Goal: Information Seeking & Learning: Compare options

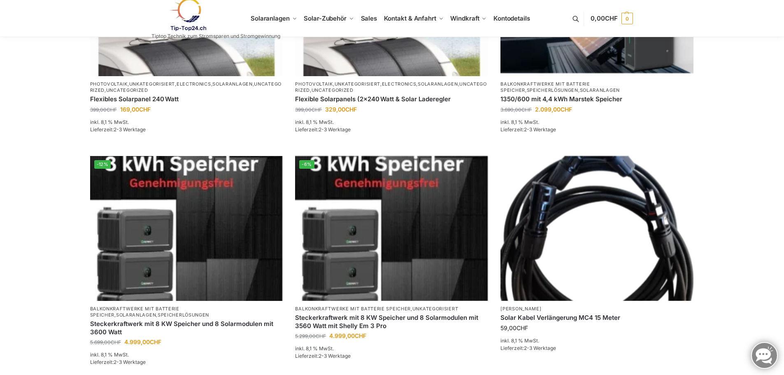
scroll to position [494, 0]
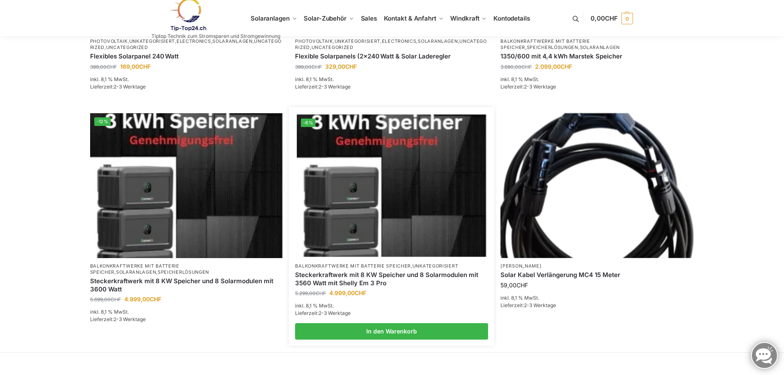
click at [387, 210] on img at bounding box center [391, 185] width 189 height 142
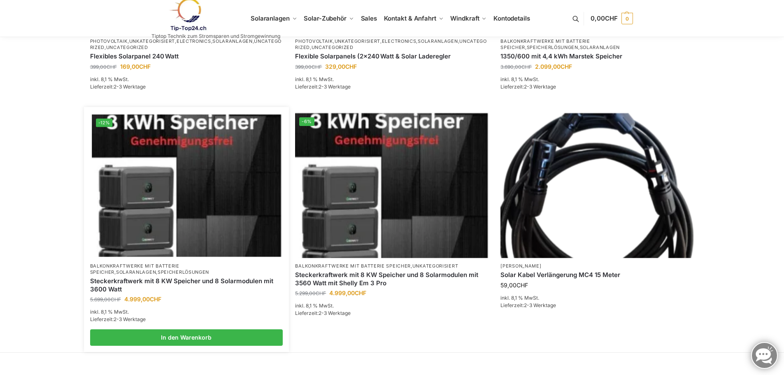
click at [158, 209] on img at bounding box center [186, 185] width 189 height 142
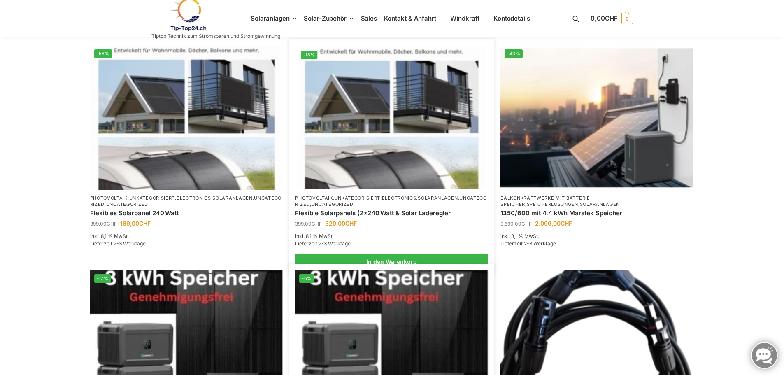
scroll to position [288, 0]
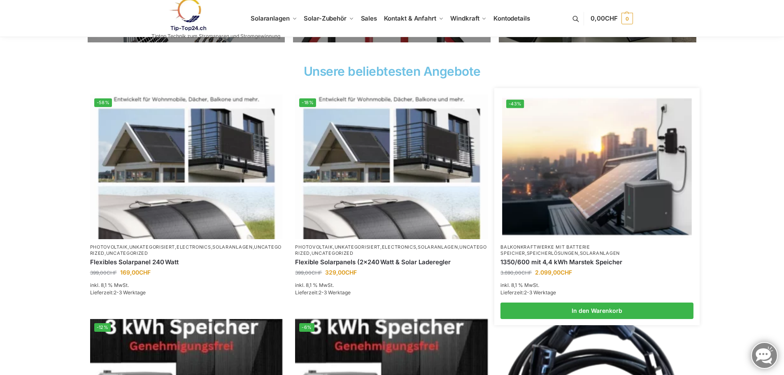
click at [587, 172] on img at bounding box center [596, 166] width 189 height 142
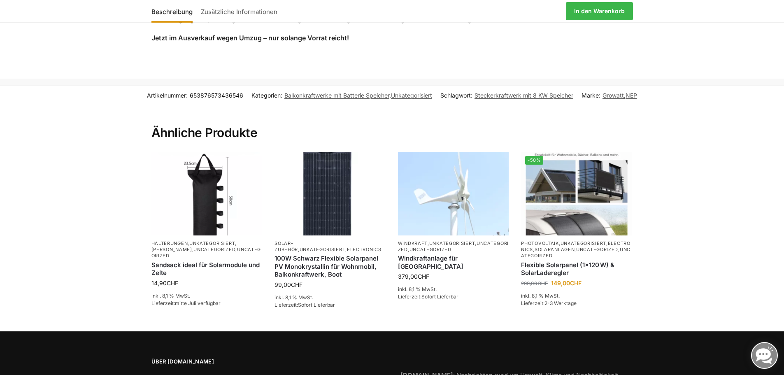
scroll to position [1399, 0]
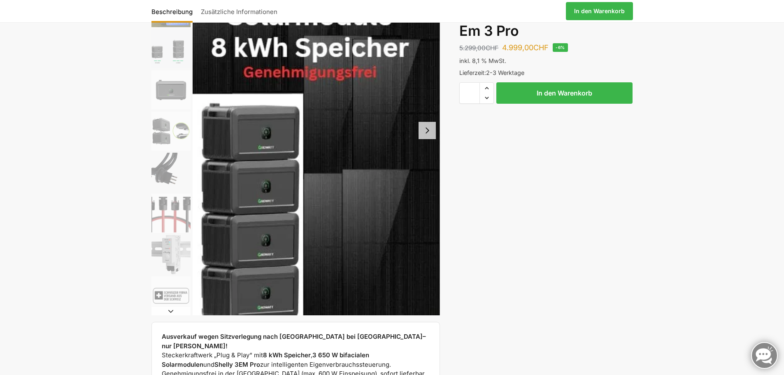
scroll to position [165, 0]
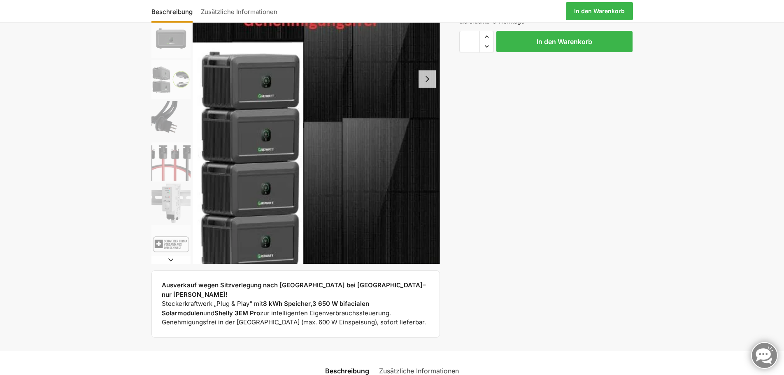
click at [431, 76] on button "Next slide" at bounding box center [426, 78] width 17 height 17
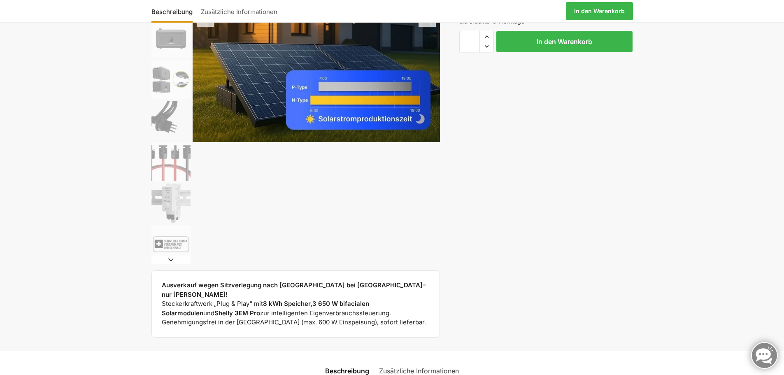
click at [431, 76] on img "2 / 9" at bounding box center [317, 18] width 248 height 248
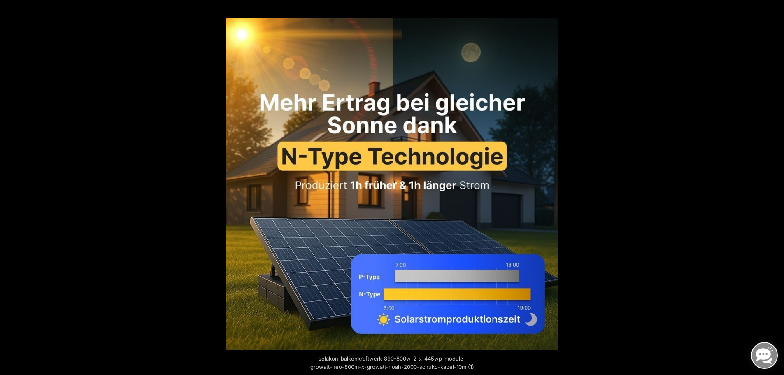
click at [773, 186] on button "Next (arrow right)" at bounding box center [769, 187] width 29 height 41
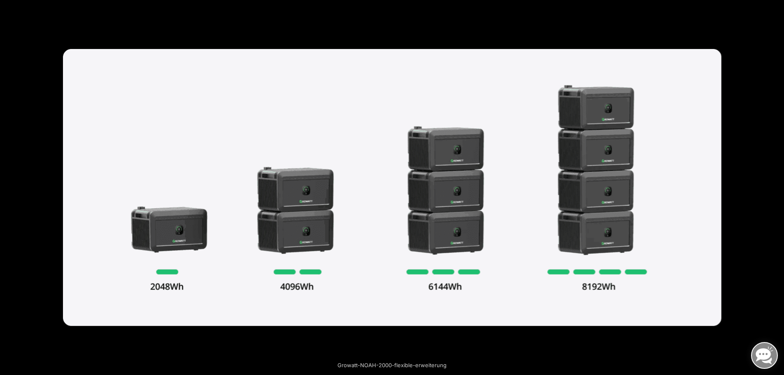
click at [773, 186] on button "Next (arrow right)" at bounding box center [769, 187] width 29 height 41
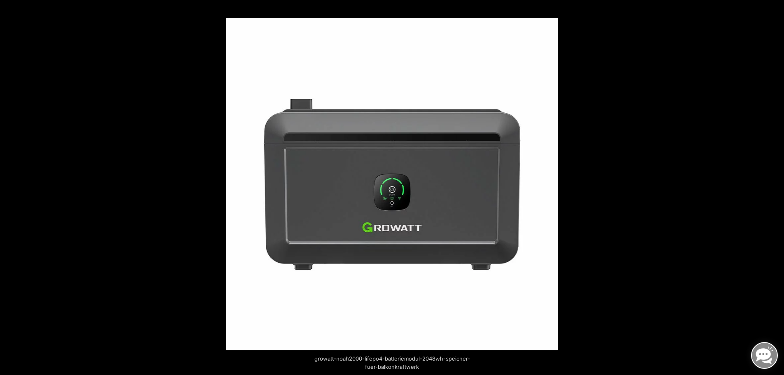
click at [773, 186] on button "Next (arrow right)" at bounding box center [769, 187] width 29 height 41
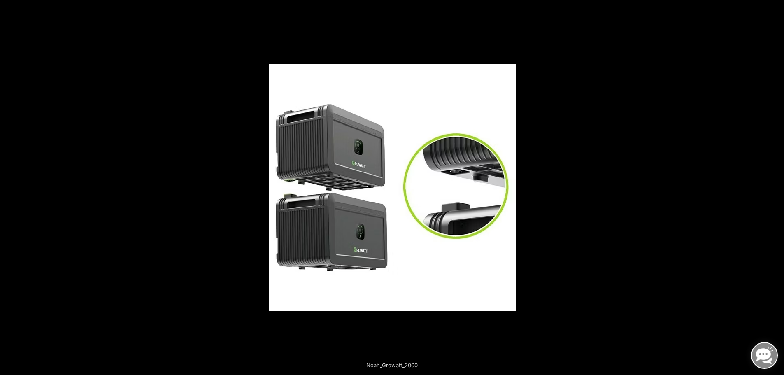
click at [773, 186] on button "Next (arrow right)" at bounding box center [769, 187] width 29 height 41
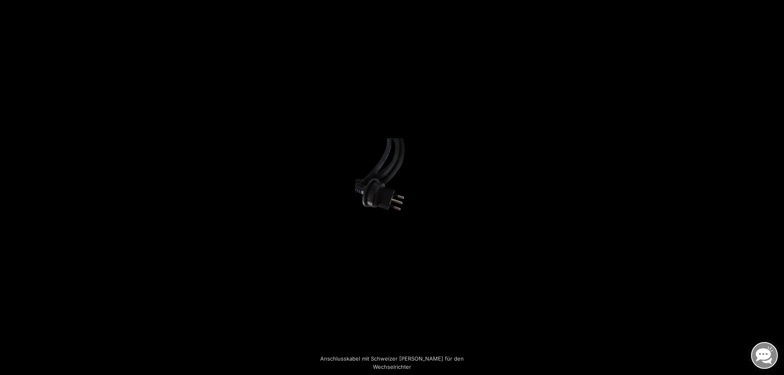
click at [773, 186] on button "Next (arrow right)" at bounding box center [769, 187] width 29 height 41
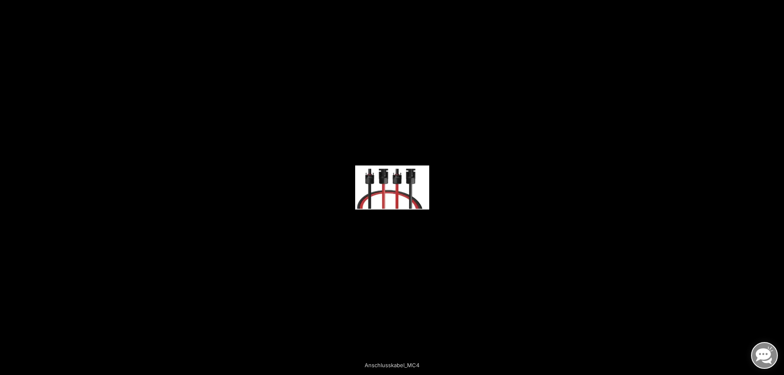
click at [773, 186] on button "Next (arrow right)" at bounding box center [769, 187] width 29 height 41
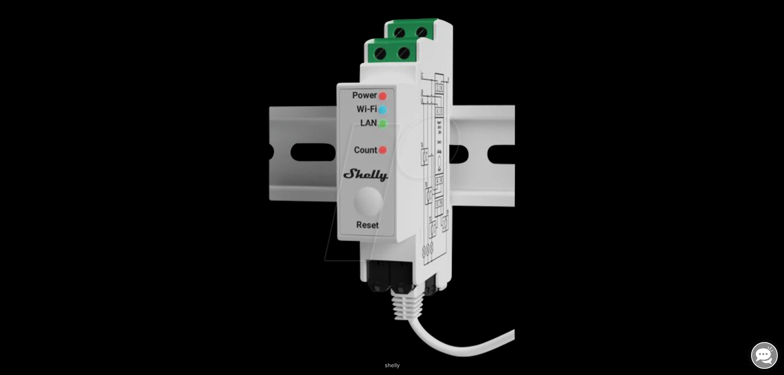
click at [773, 186] on button "Next (arrow right)" at bounding box center [769, 187] width 29 height 41
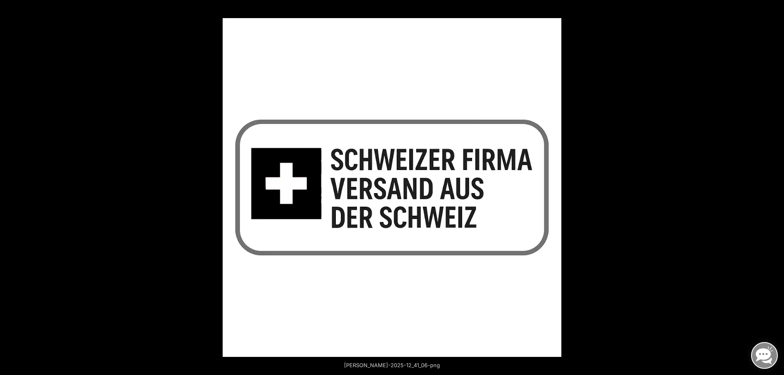
click at [773, 186] on button "Next (arrow right)" at bounding box center [769, 187] width 29 height 41
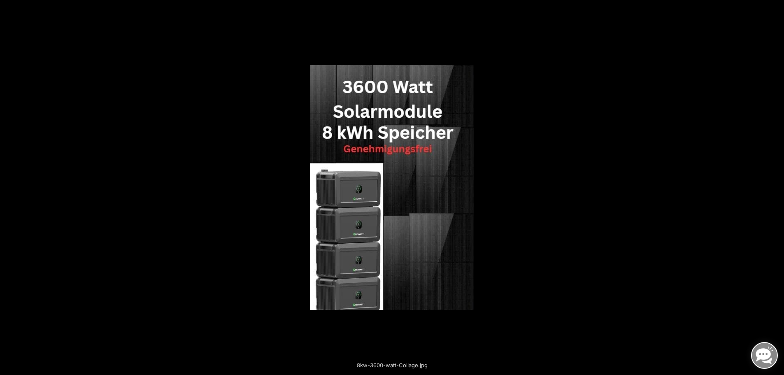
click at [773, 186] on button "Next (arrow right)" at bounding box center [769, 187] width 29 height 41
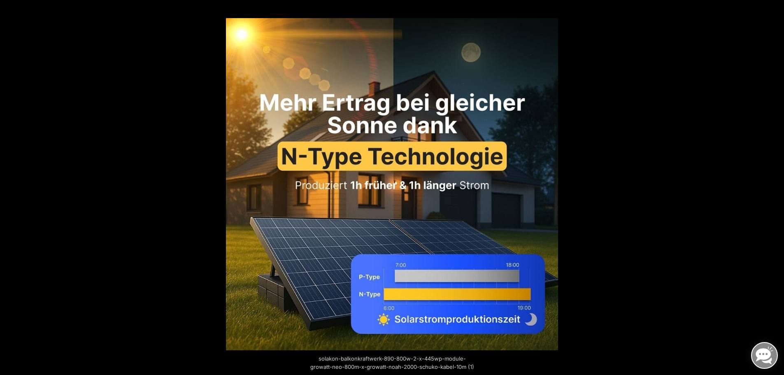
click at [773, 186] on button "Next (arrow right)" at bounding box center [769, 187] width 29 height 41
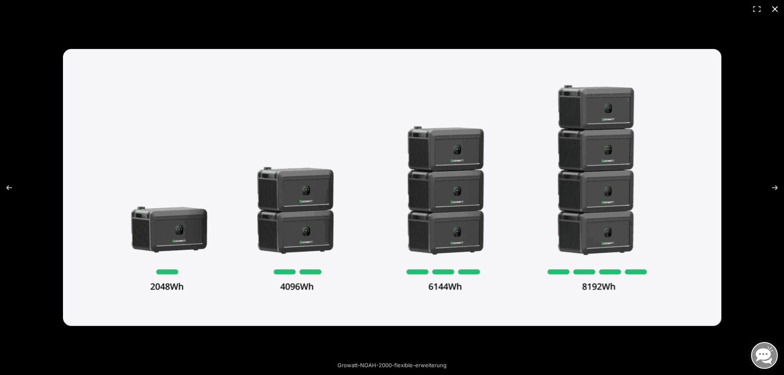
click at [774, 8] on button "Close (Esc)" at bounding box center [775, 9] width 18 height 18
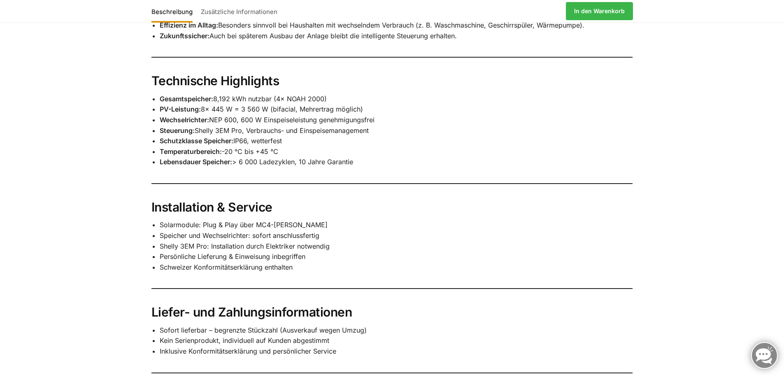
scroll to position [987, 0]
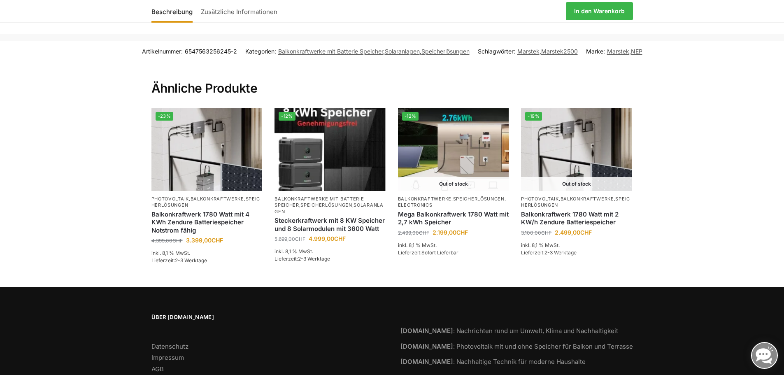
scroll to position [1229, 0]
